Goal: Task Accomplishment & Management: Manage account settings

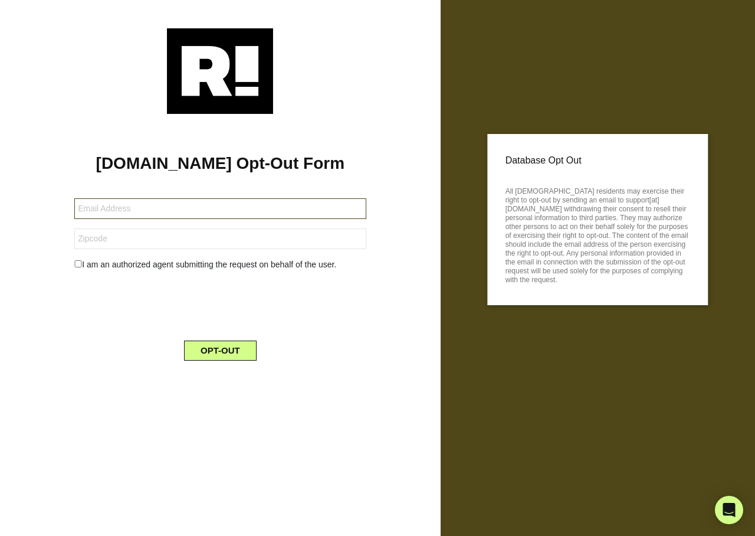
type input "[EMAIL_ADDRESS][DOMAIN_NAME]"
type input "93257"
type input "katelramsey@gmail.com"
type input "95695"
type input "bsharp1955@yahoo.com"
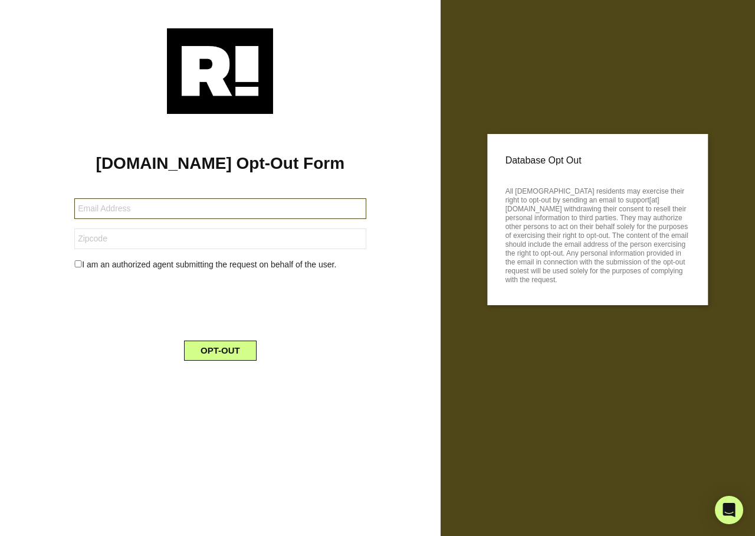
type input "32607"
type input "[EMAIL_ADDRESS][DOMAIN_NAME]"
type input "77651"
type input "[PERSON_NAME][EMAIL_ADDRESS][DOMAIN_NAME]"
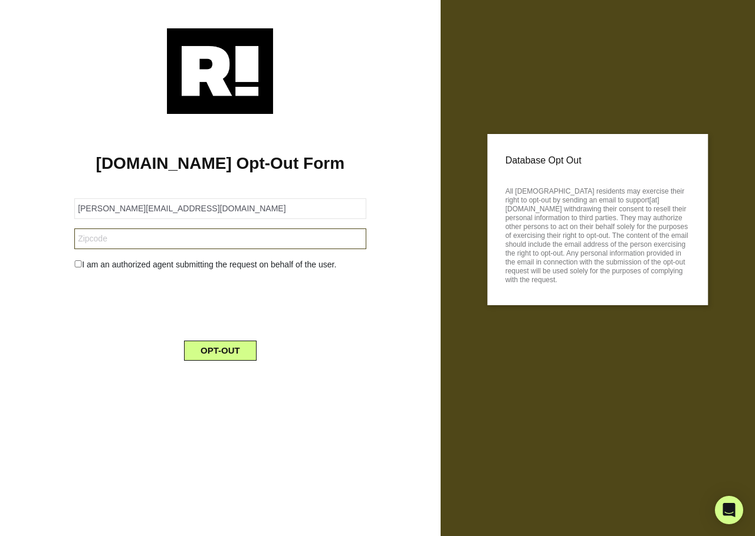
type input "10023"
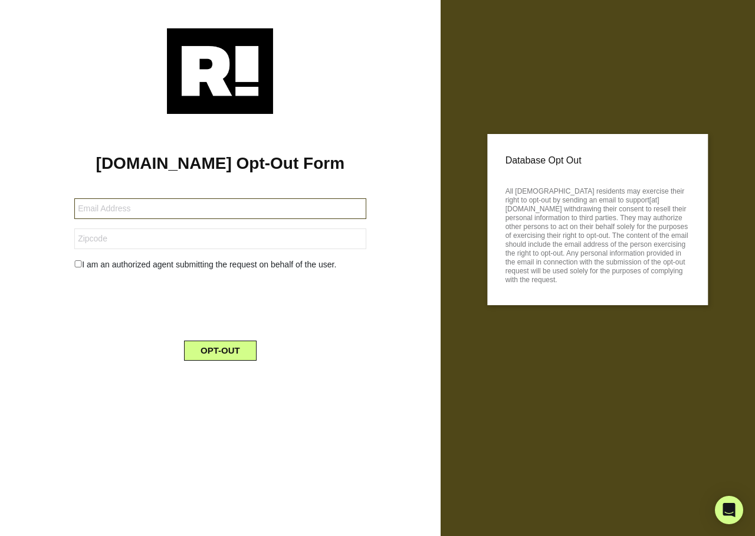
type input "[EMAIL_ADDRESS][DOMAIN_NAME]"
type input "39531"
type input "[EMAIL_ADDRESS][DOMAIN_NAME]"
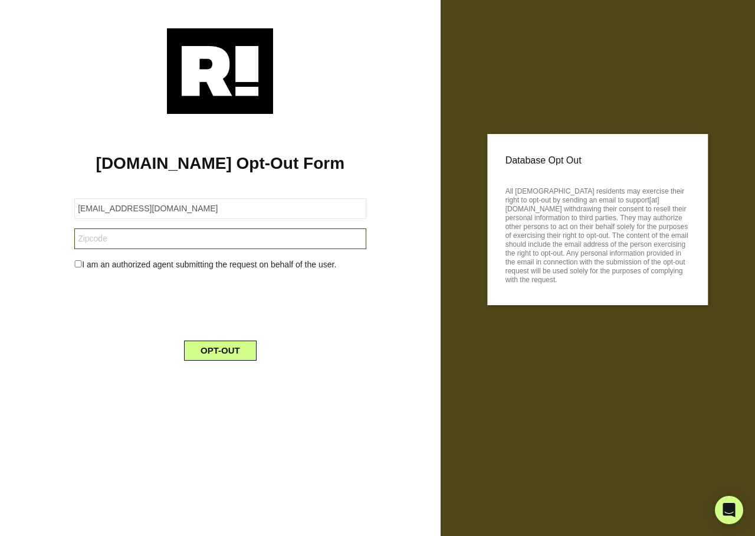
type input "91745"
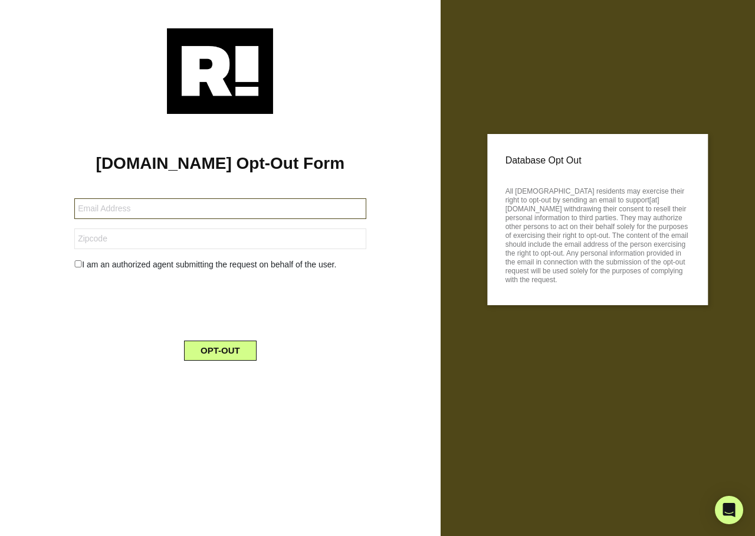
type input "neilostroff@me.com"
type input "33009"
type input "[EMAIL_ADDRESS][DOMAIN_NAME]"
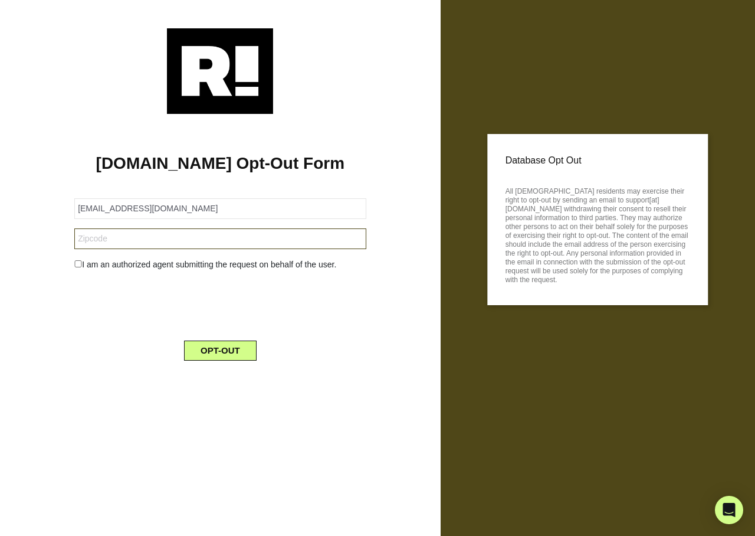
type input "90292"
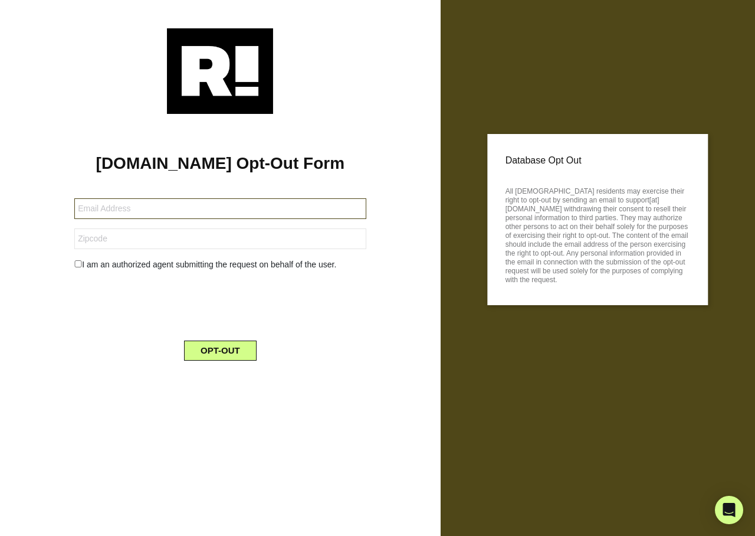
type input "glow0rm52@yahoo.com"
type input "32757"
type input "[EMAIL_ADDRESS][DOMAIN_NAME]"
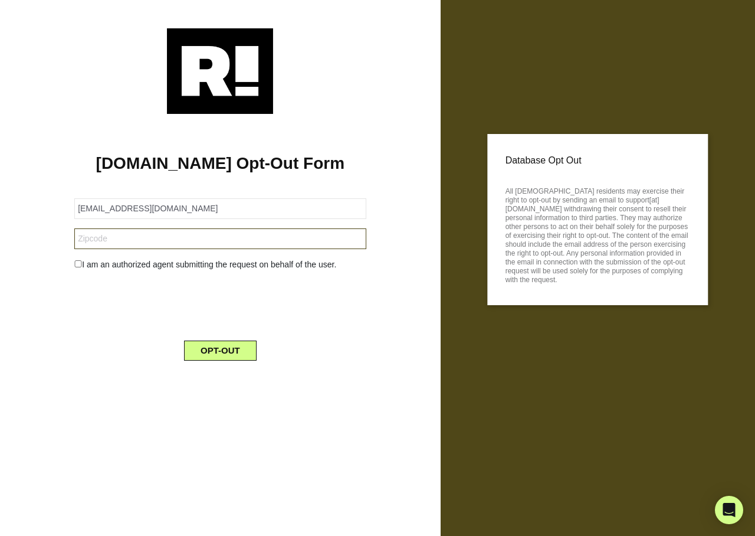
type input "19087"
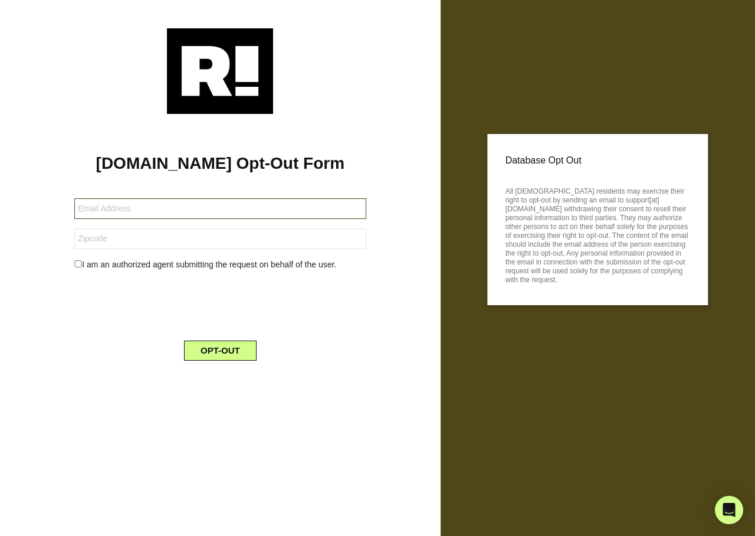
type input "[EMAIL_ADDRESS][DOMAIN_NAME]"
type input "95648"
type input "8809cathy@gmail.com"
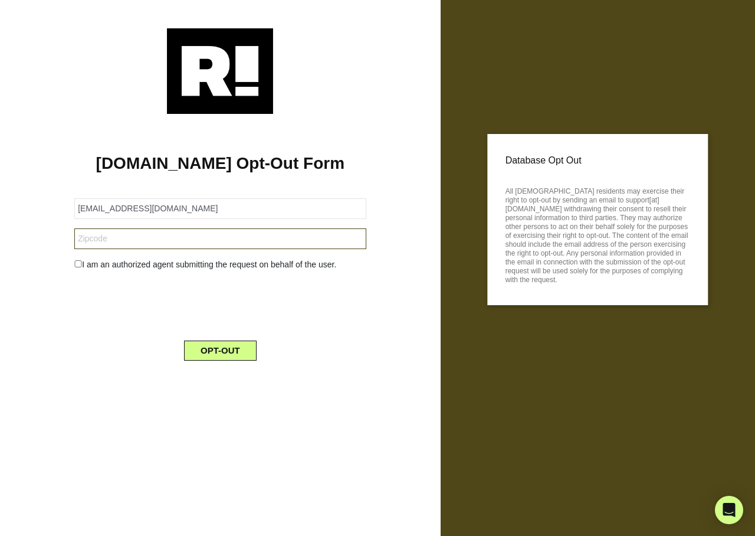
type input "44824"
